Goal: Navigation & Orientation: Understand site structure

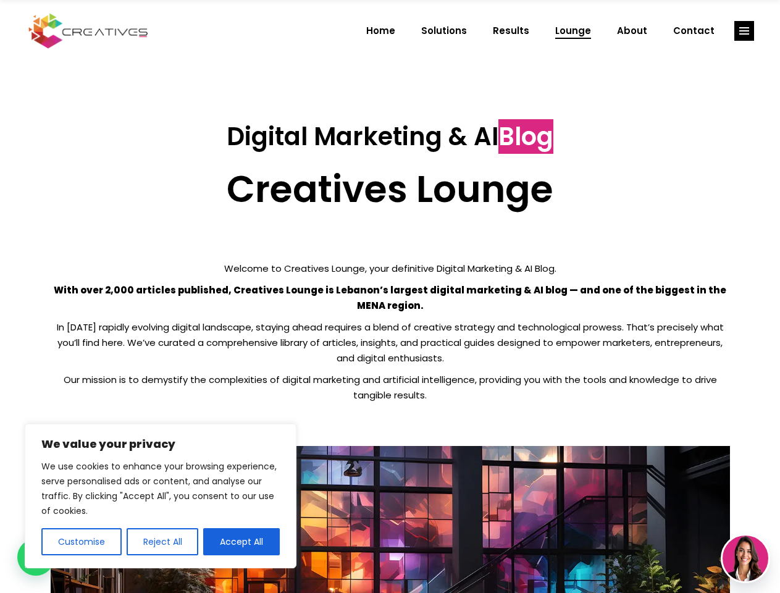
click at [390, 296] on p "With over 2,000 articles published, Creatives Lounge is Lebanon’s largest digit…" at bounding box center [390, 297] width 679 height 31
click at [81, 542] on button "Customise" at bounding box center [81, 541] width 80 height 27
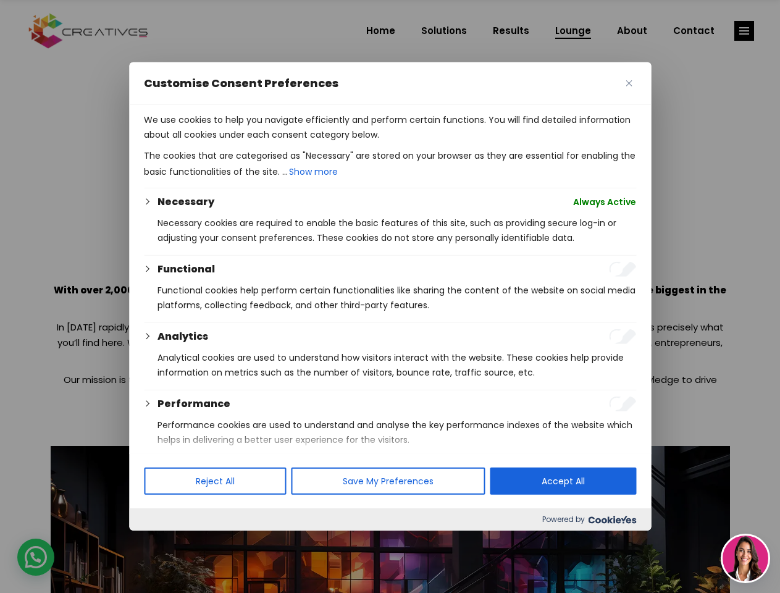
click at [162, 542] on div at bounding box center [390, 296] width 780 height 593
click at [241, 142] on p "We use cookies to help you navigate efficiently and perform certain functions. …" at bounding box center [390, 127] width 492 height 30
click at [744, 31] on div at bounding box center [390, 296] width 780 height 593
click at [745, 558] on img at bounding box center [745, 558] width 46 height 46
